Goal: Task Accomplishment & Management: Manage account settings

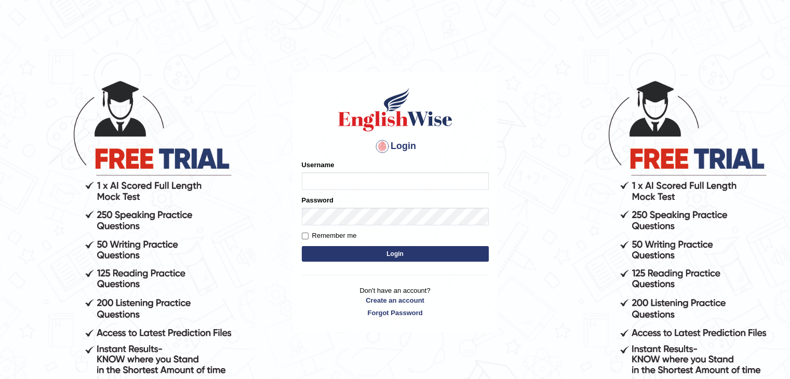
type input "1"
type input "0474579991"
click at [374, 252] on button "Login" at bounding box center [395, 254] width 187 height 16
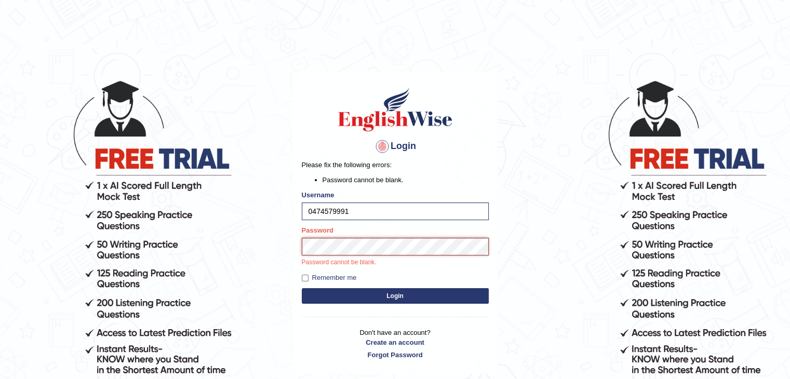
click at [302, 288] on button "Login" at bounding box center [395, 296] width 187 height 16
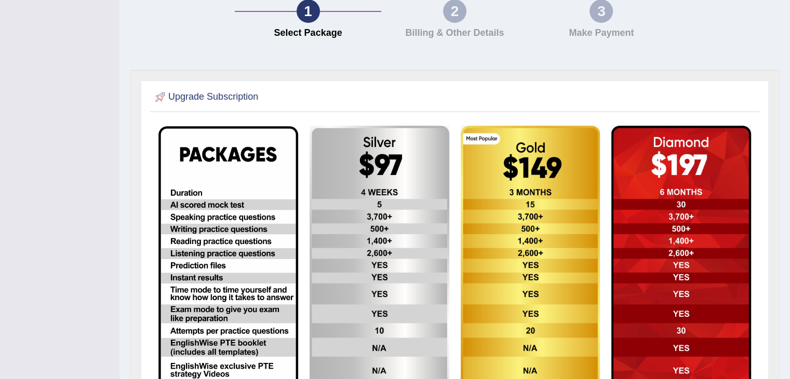
scroll to position [204, 0]
